Goal: Navigation & Orientation: Find specific page/section

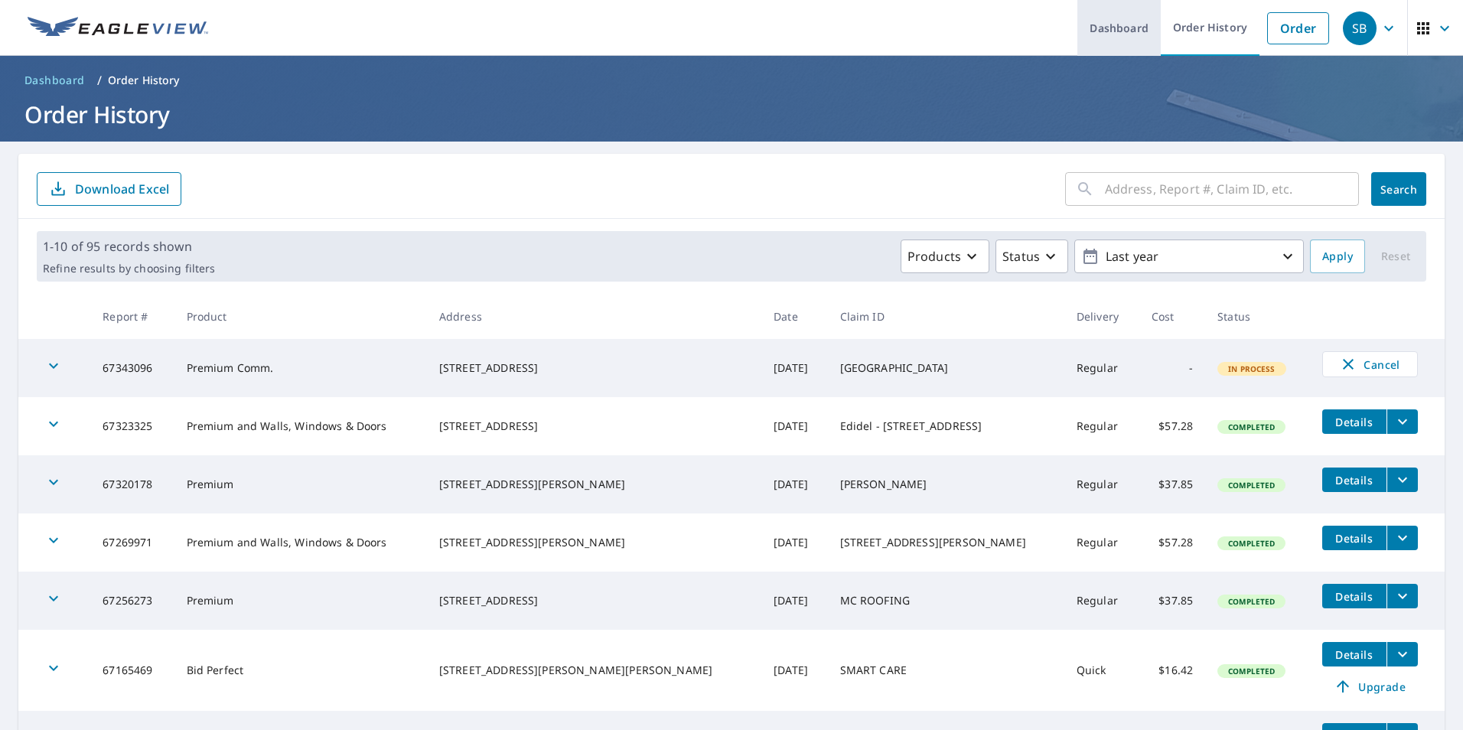
click at [1102, 40] on link "Dashboard" at bounding box center [1119, 28] width 83 height 56
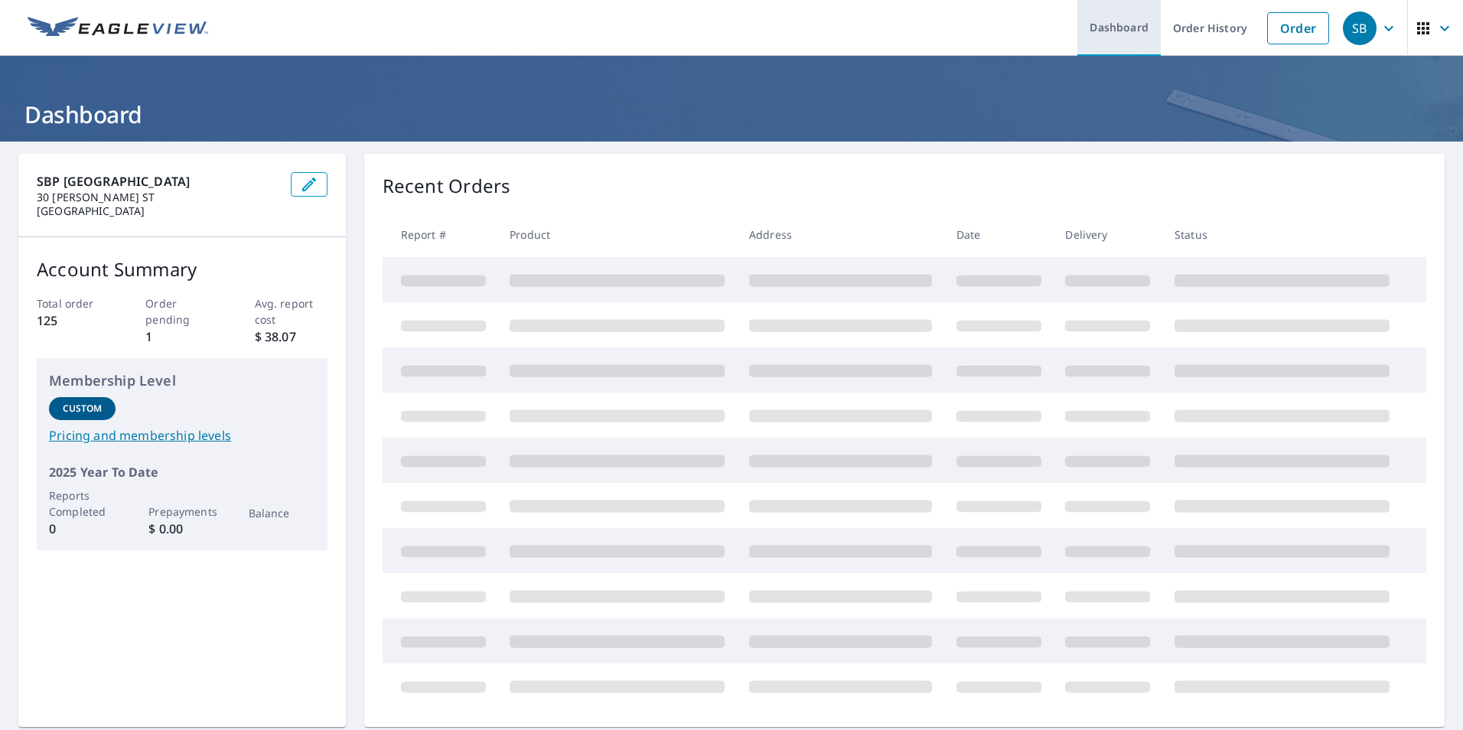
click at [1133, 13] on link "Dashboard" at bounding box center [1119, 28] width 83 height 56
click at [1193, 37] on link "Order History" at bounding box center [1210, 28] width 99 height 56
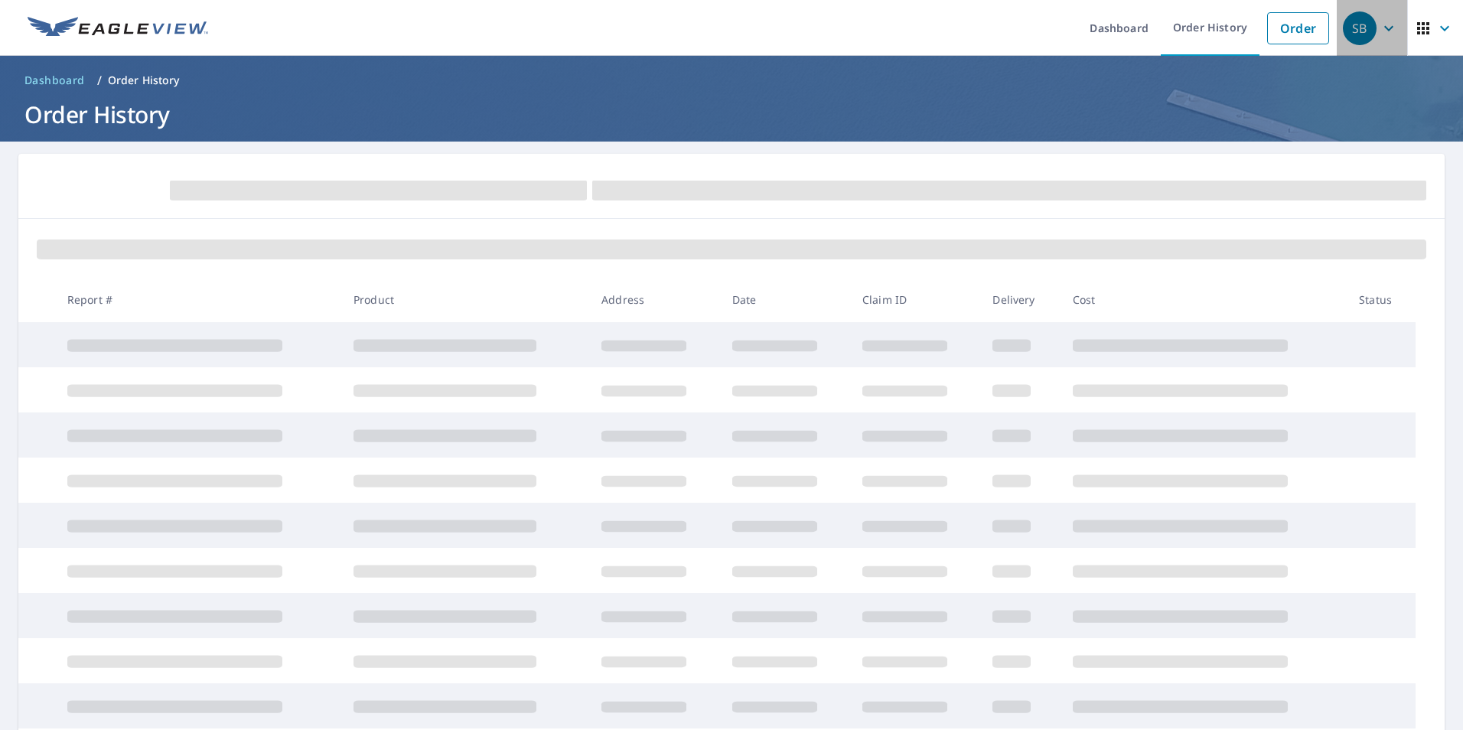
click at [1380, 24] on icon "button" at bounding box center [1389, 28] width 18 height 18
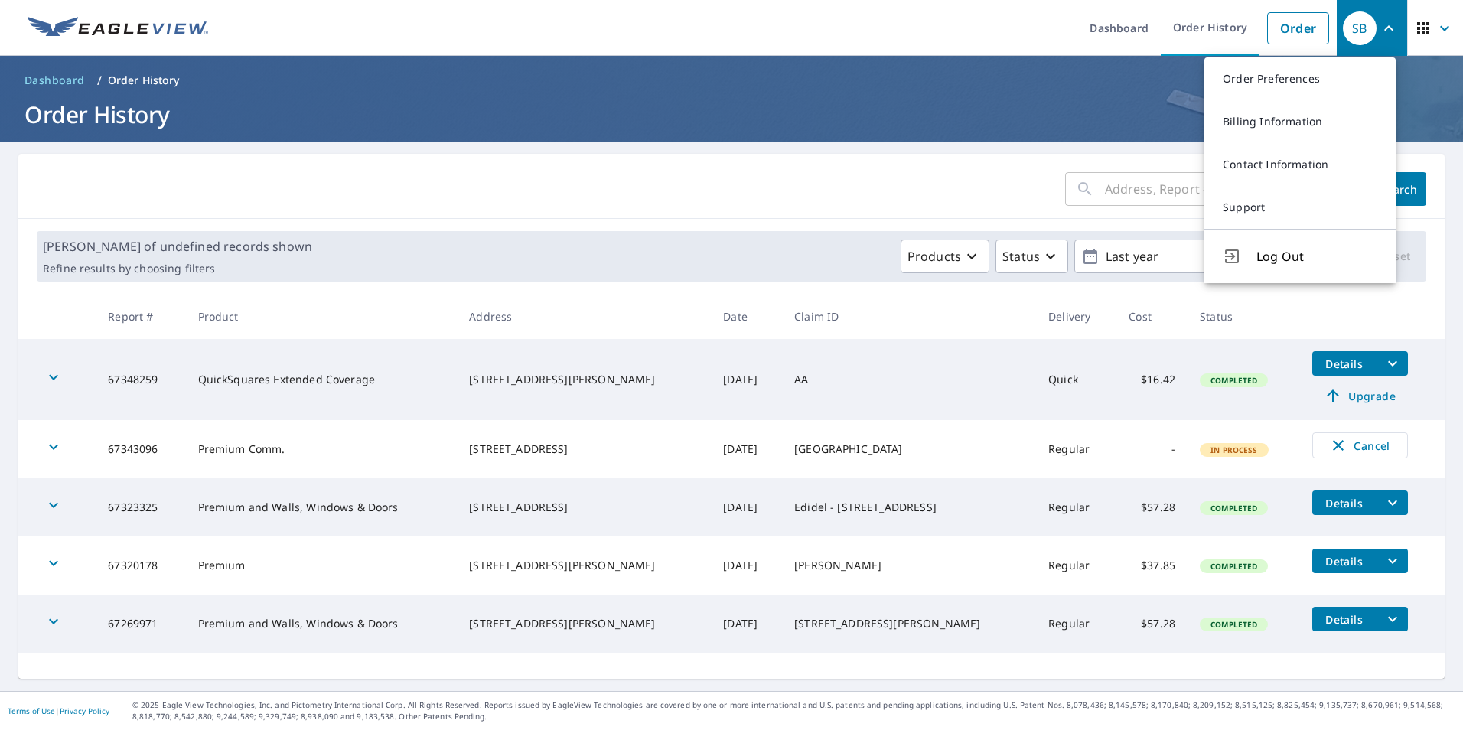
click at [1380, 24] on icon "button" at bounding box center [1389, 28] width 18 height 18
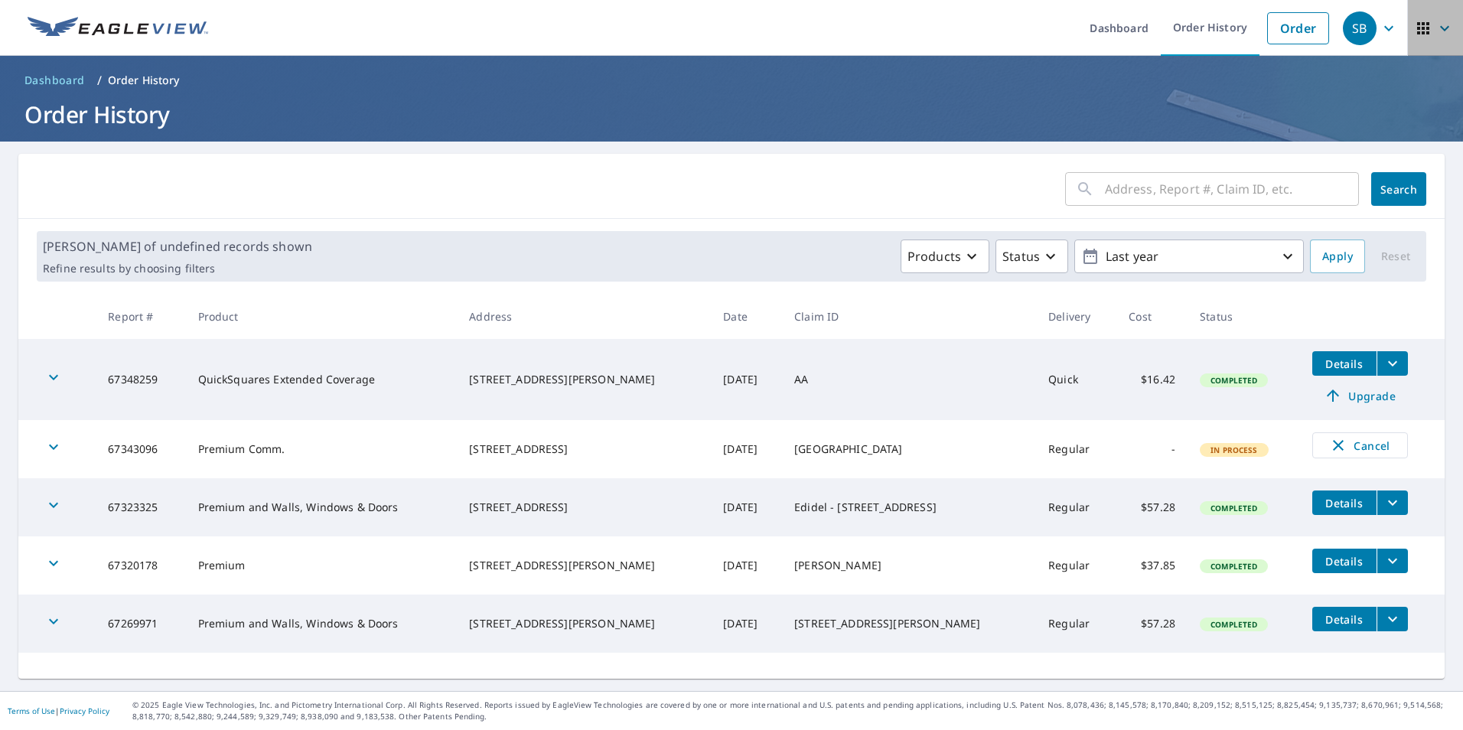
click at [1436, 25] on icon "button" at bounding box center [1445, 28] width 18 height 18
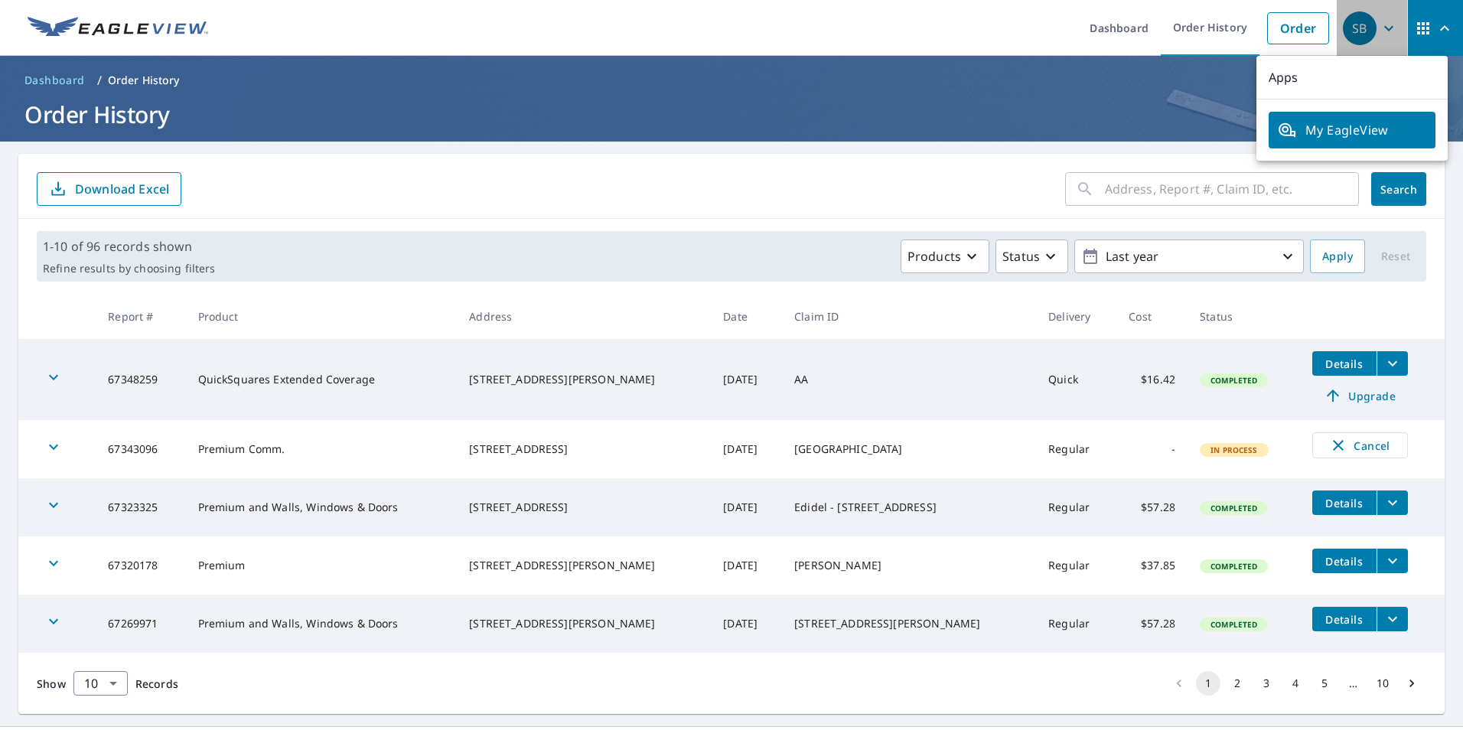
click at [1383, 30] on icon "button" at bounding box center [1389, 28] width 18 height 18
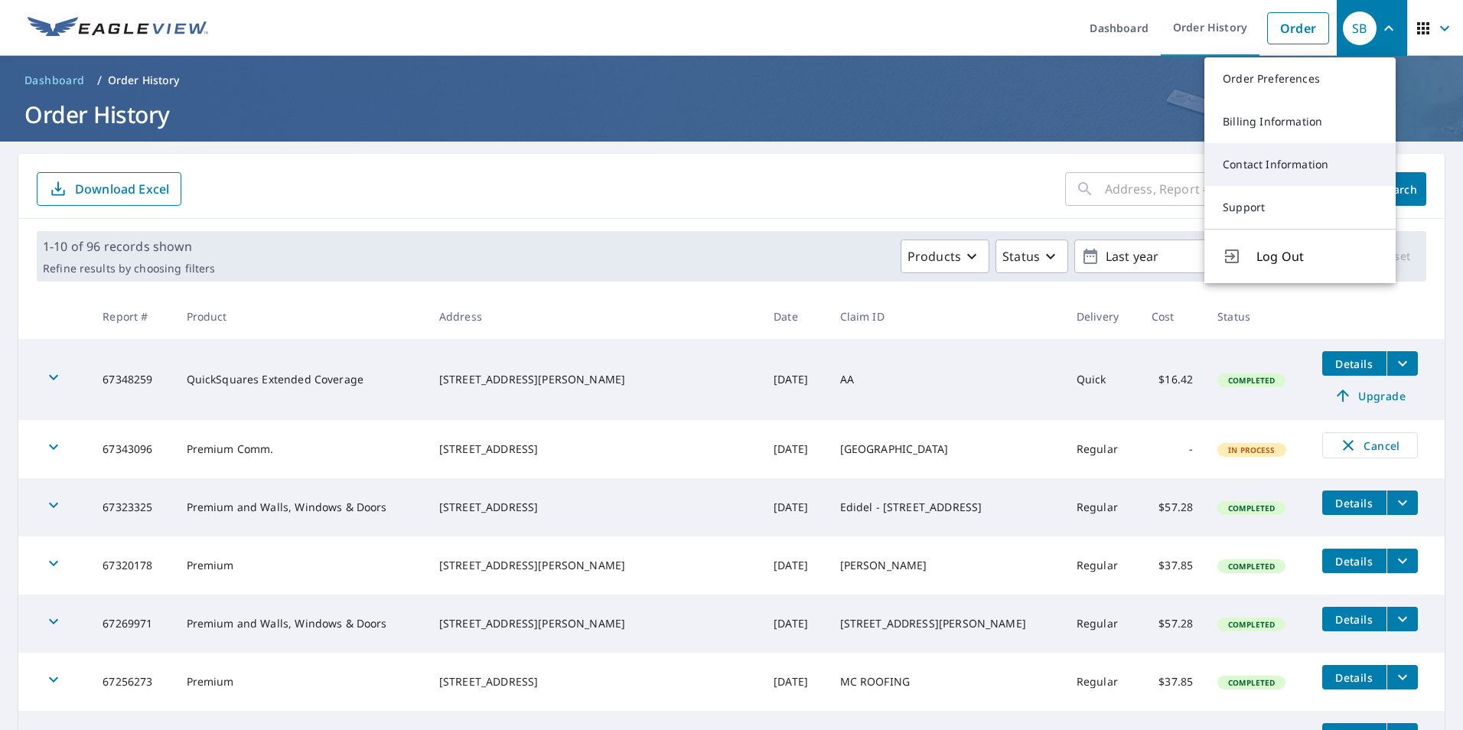
click at [1247, 168] on link "Contact Information" at bounding box center [1300, 164] width 191 height 43
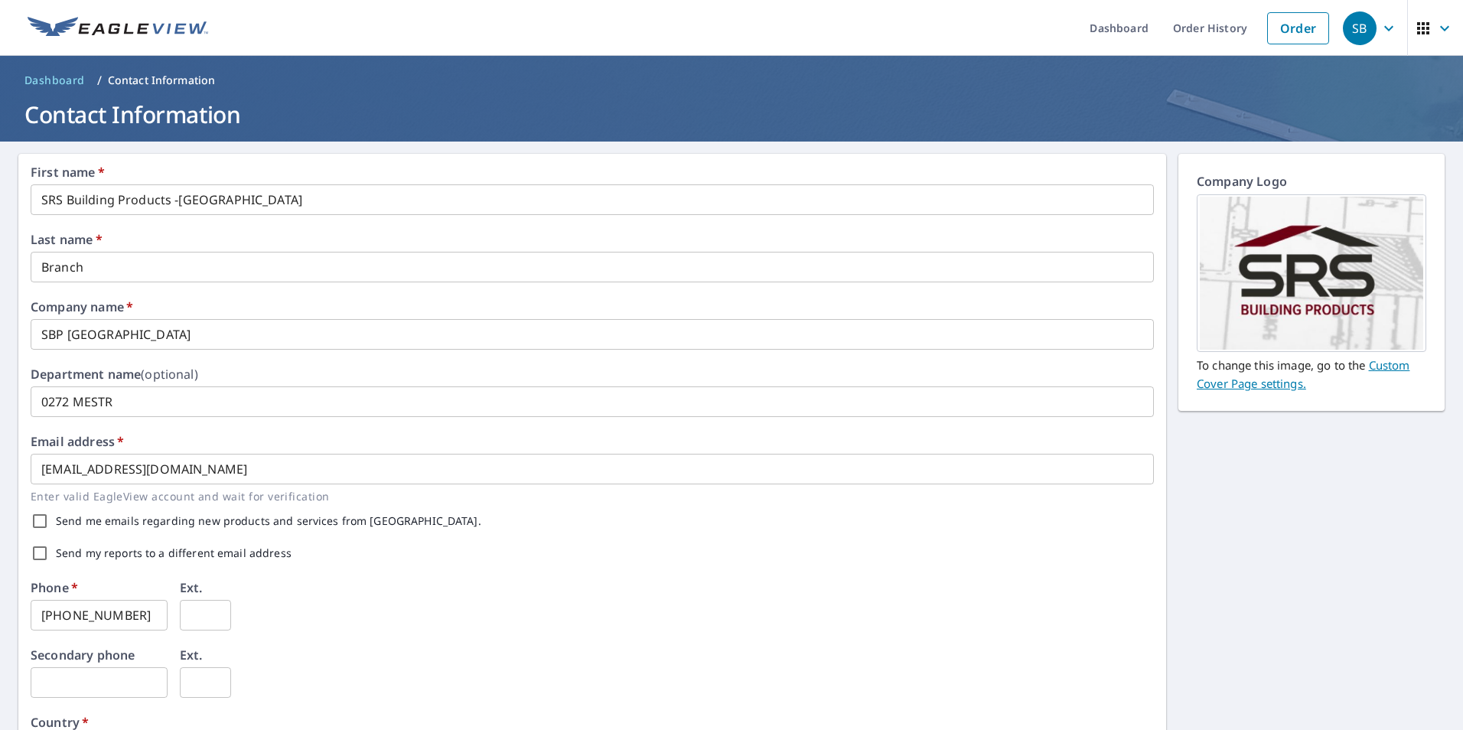
click at [1407, 24] on button "button" at bounding box center [1435, 28] width 56 height 56
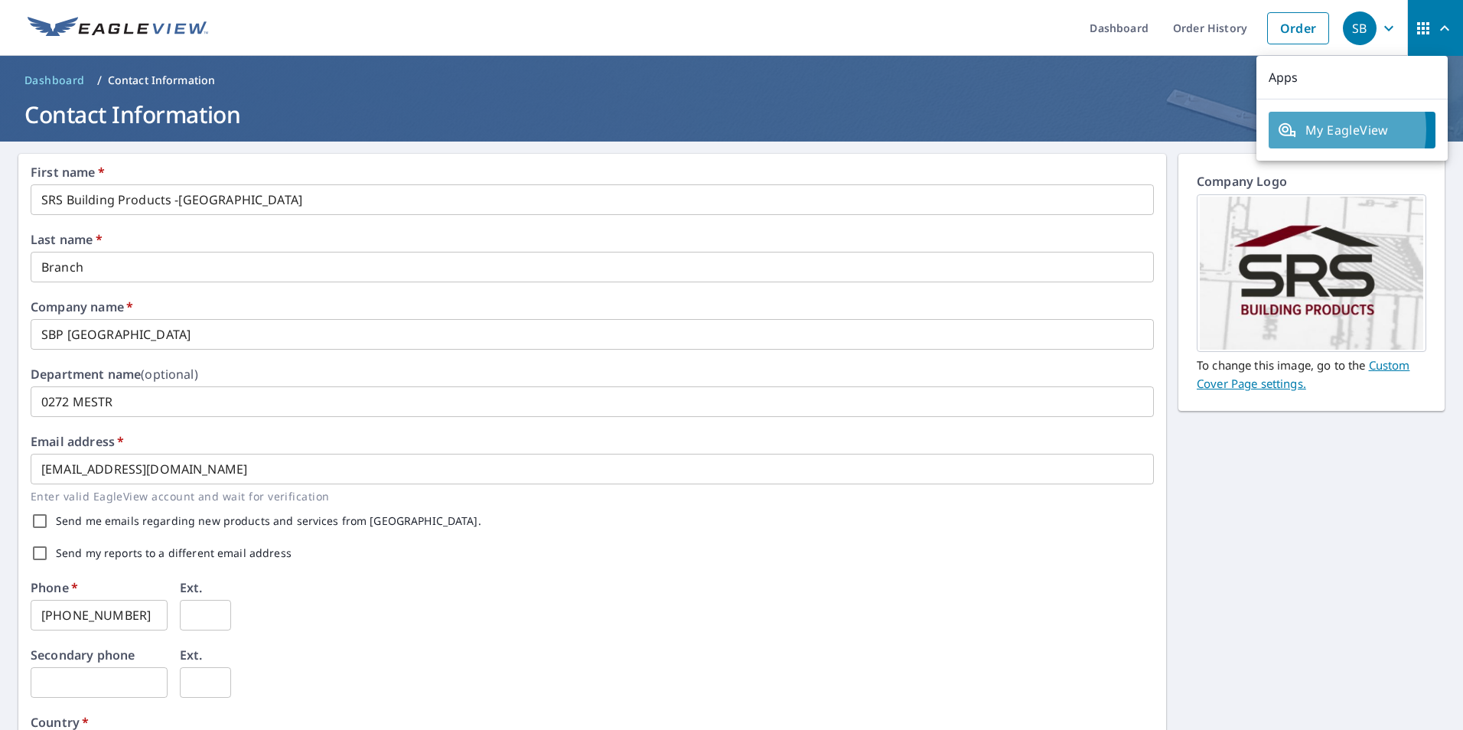
click at [1306, 129] on span "My EagleView" at bounding box center [1352, 130] width 148 height 18
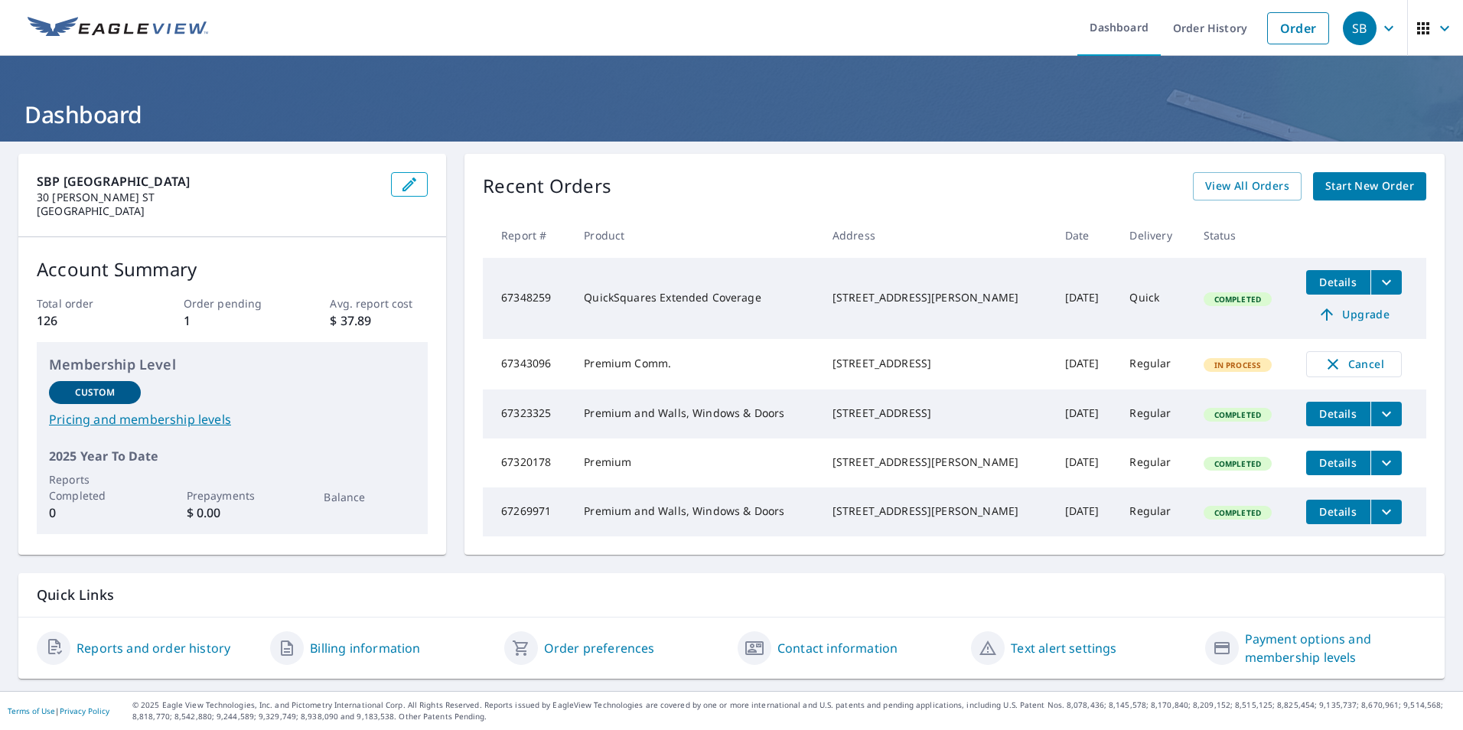
click at [539, 370] on td "67343096" at bounding box center [527, 364] width 89 height 51
click at [670, 380] on td "Premium Comm." at bounding box center [696, 364] width 249 height 51
click at [843, 364] on div "[STREET_ADDRESS]" at bounding box center [937, 363] width 208 height 15
